Goal: Information Seeking & Learning: Learn about a topic

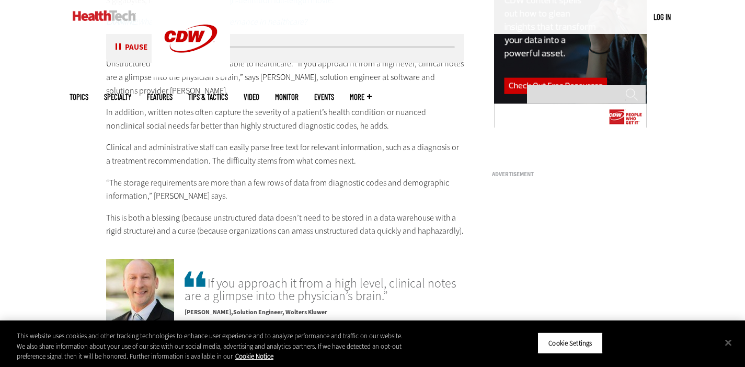
scroll to position [890, 0]
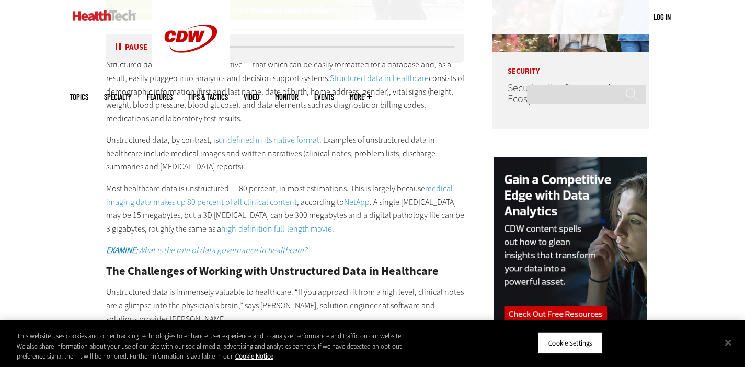
click at [114, 46] on div "Listen Pause" at bounding box center [135, 47] width 42 height 11
click at [119, 49] on button "Pause" at bounding box center [132, 47] width 32 height 8
click at [170, 133] on p "Unstructured data, by contrast, is undefined in its native format . Examples of…" at bounding box center [285, 153] width 359 height 40
click at [201, 133] on p "Unstructured data, by contrast, is undefined in its native format . Examples of…" at bounding box center [285, 153] width 359 height 40
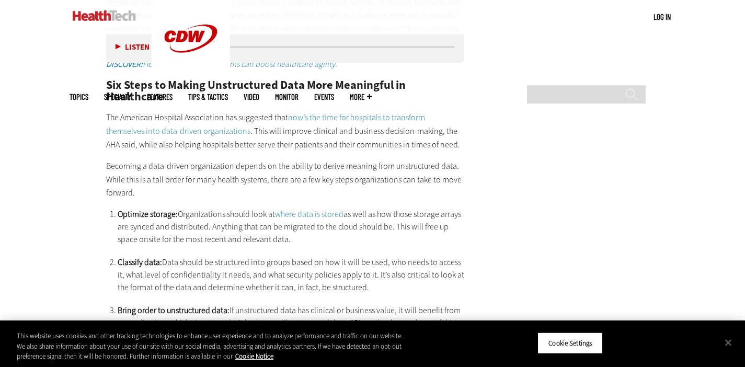
scroll to position [1763, 0]
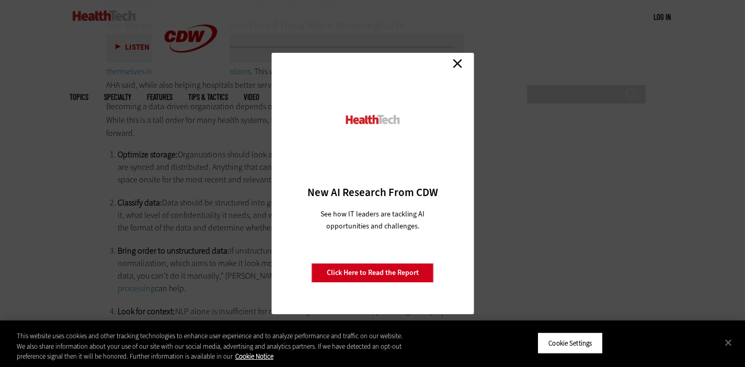
click at [459, 65] on link "Close" at bounding box center [458, 63] width 16 height 16
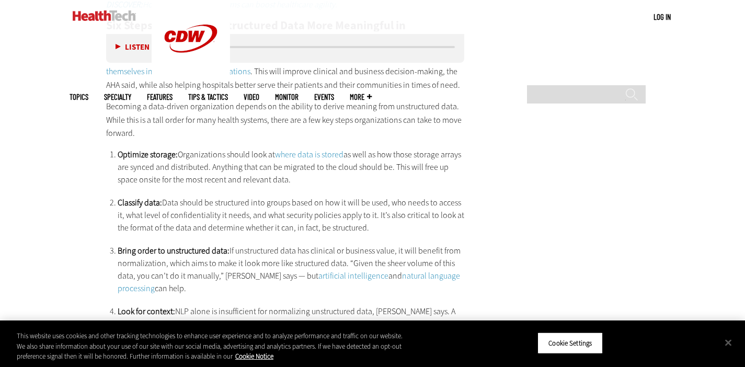
click at [301, 153] on ol "Optimize storage: Organizations should look at where data is stored as well as …" at bounding box center [291, 313] width 347 height 328
click at [300, 197] on li "Classify data: Data should be structured into groups based on how it will be us…" at bounding box center [291, 216] width 347 height 38
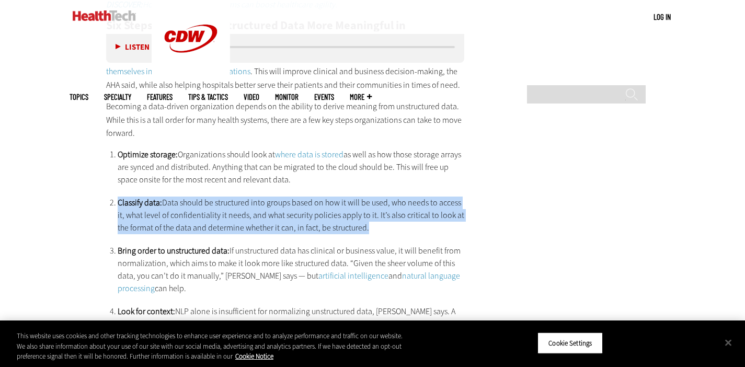
click at [300, 197] on li "Classify data: Data should be structured into groups based on how it will be us…" at bounding box center [291, 216] width 347 height 38
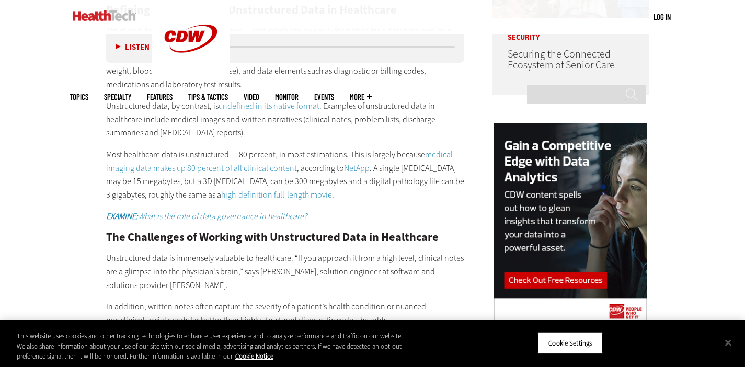
scroll to position [930, 0]
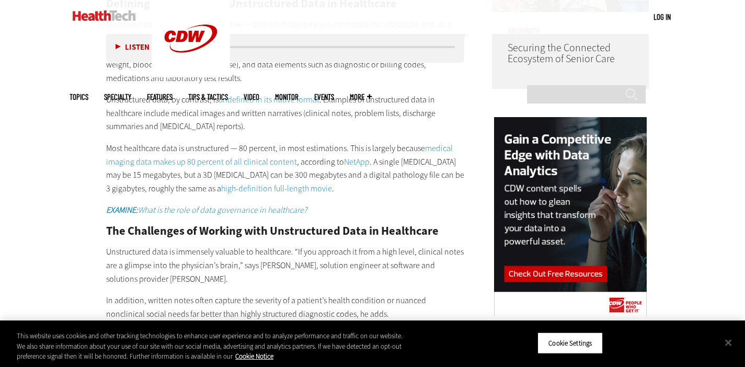
click at [274, 162] on p "Most healthcare data is unstructured — 80 percent, in most estimations. This is…" at bounding box center [285, 168] width 359 height 53
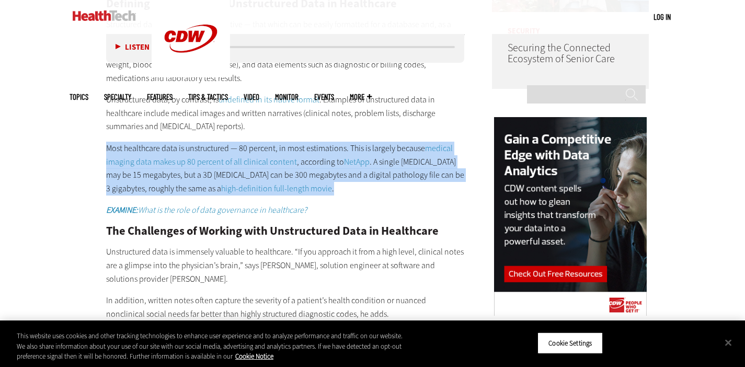
click at [274, 162] on p "Most healthcare data is unstructured — 80 percent, in most estimations. This is…" at bounding box center [285, 168] width 359 height 53
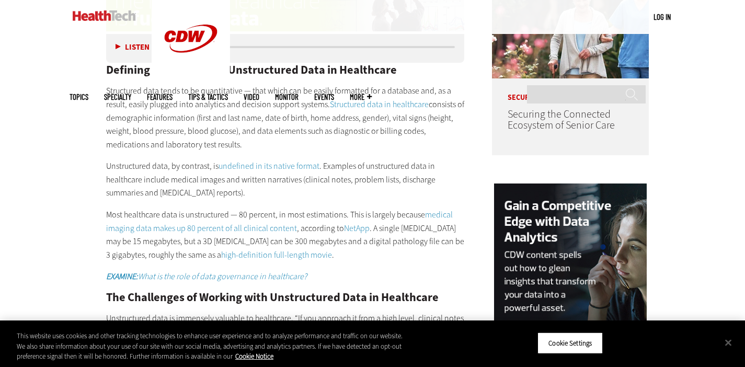
scroll to position [864, 0]
